Goal: Task Accomplishment & Management: Use online tool/utility

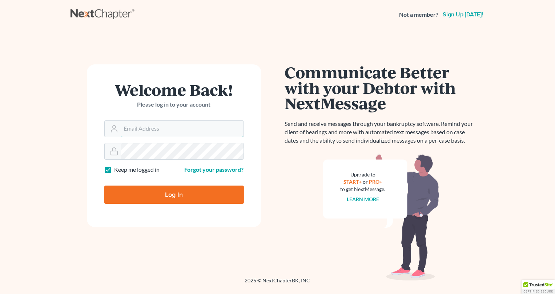
type input "[PERSON_NAME][EMAIL_ADDRESS][DOMAIN_NAME]"
click at [150, 196] on input "Log In" at bounding box center [174, 194] width 140 height 18
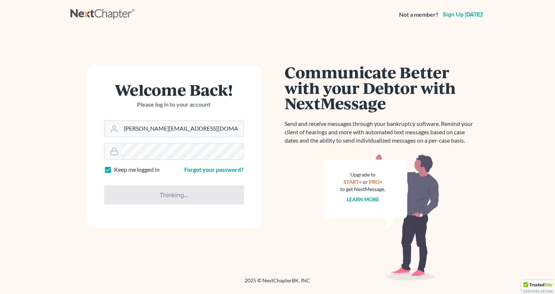
type input "Thinking..."
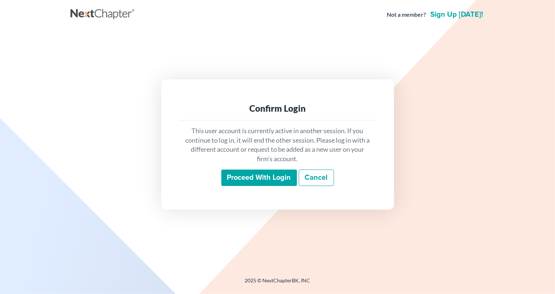
click at [239, 174] on input "Proceed with login" at bounding box center [259, 177] width 76 height 17
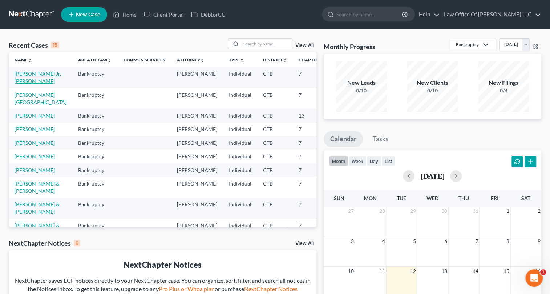
click at [25, 73] on link "[PERSON_NAME] Jr, [PERSON_NAME]" at bounding box center [38, 77] width 47 height 13
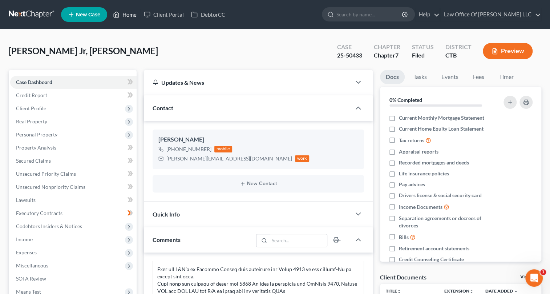
click at [129, 16] on link "Home" at bounding box center [124, 14] width 31 height 13
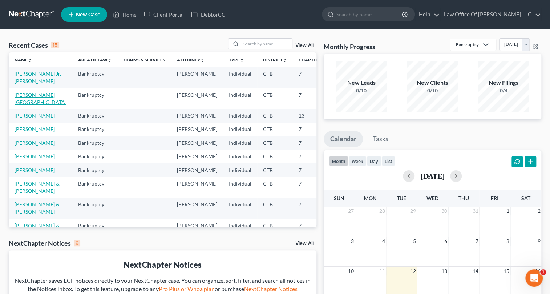
click at [26, 102] on link "Accarpio, Chad" at bounding box center [41, 98] width 52 height 13
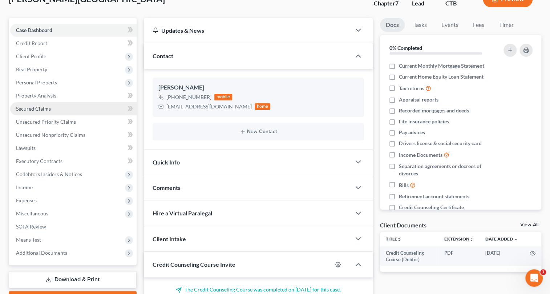
scroll to position [19, 0]
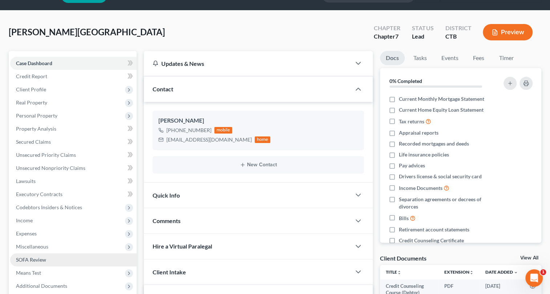
click at [43, 261] on span "SOFA Review" at bounding box center [31, 259] width 30 height 6
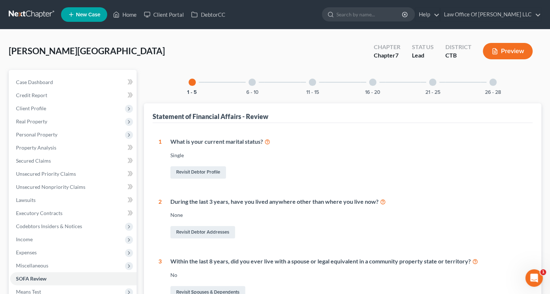
scroll to position [224, 0]
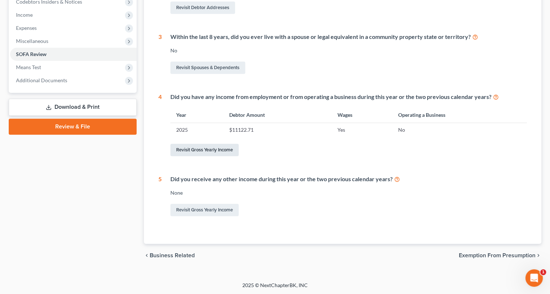
click at [207, 149] on link "Revisit Gross Yearly Income" at bounding box center [205, 150] width 68 height 12
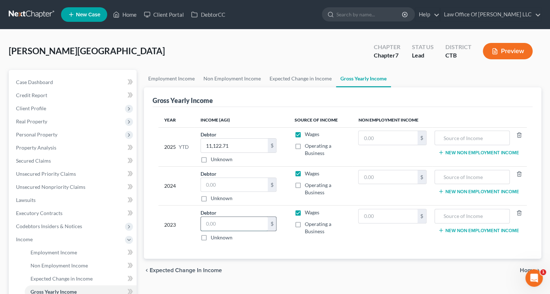
click at [206, 222] on input "text" at bounding box center [234, 224] width 67 height 14
type input "8,742.00"
click at [49, 171] on span "Unsecured Priority Claims" at bounding box center [46, 174] width 60 height 6
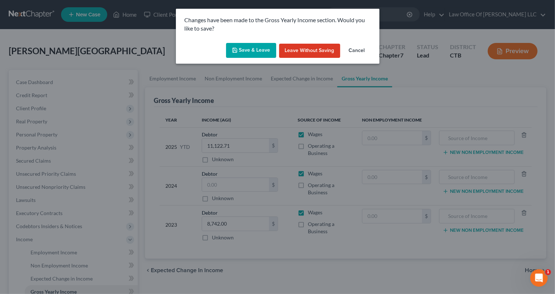
click at [263, 51] on button "Save & Leave" at bounding box center [251, 50] width 50 height 15
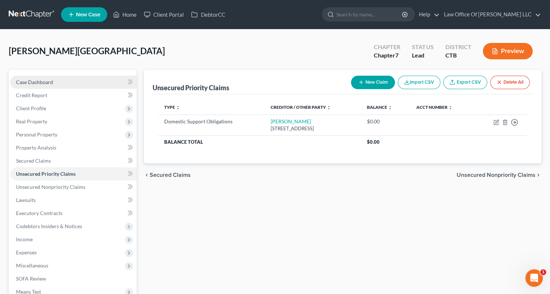
click at [33, 81] on span "Case Dashboard" at bounding box center [34, 82] width 37 height 6
